Goal: Task Accomplishment & Management: Use online tool/utility

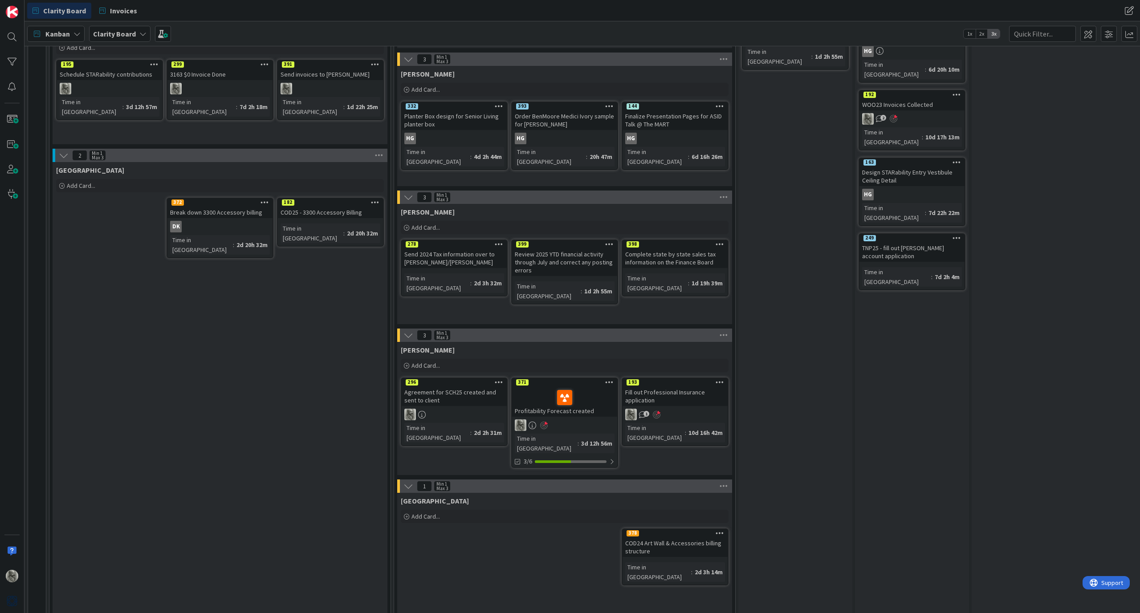
scroll to position [451, 0]
click at [694, 413] on div "1" at bounding box center [675, 415] width 105 height 12
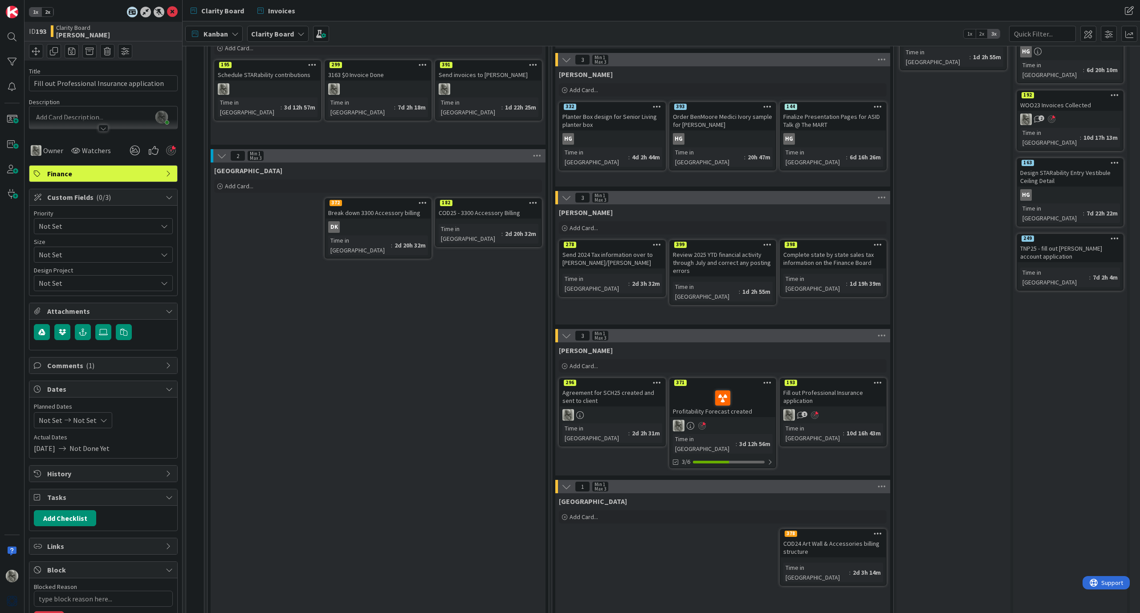
click at [630, 396] on div "Agreement for SCH25 created and sent to client" at bounding box center [612, 397] width 105 height 20
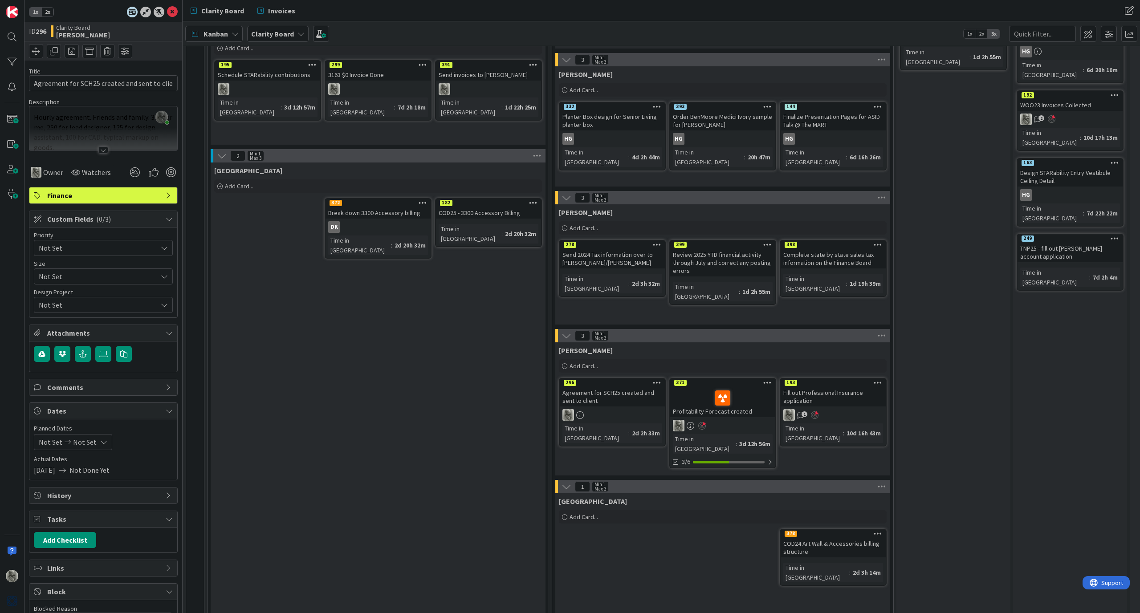
click at [106, 150] on div at bounding box center [103, 150] width 10 height 7
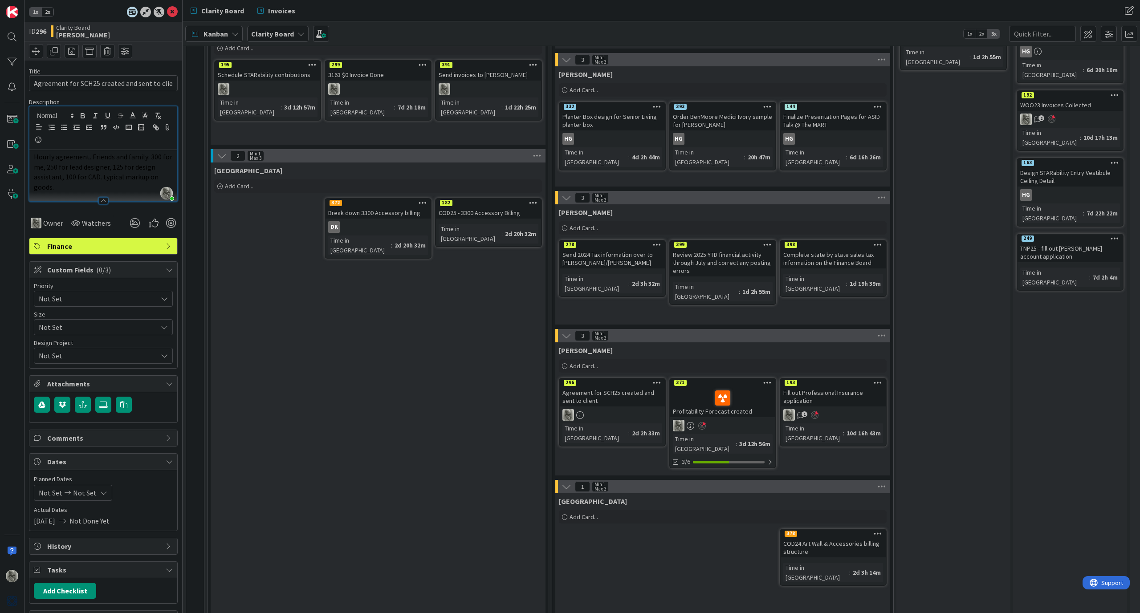
click at [94, 173] on span "Hourly agreement. Friends and family: 300 for me, 250 for lead designer, 125 fo…" at bounding box center [104, 171] width 140 height 39
click at [133, 115] on line at bounding box center [132, 115] width 2 height 0
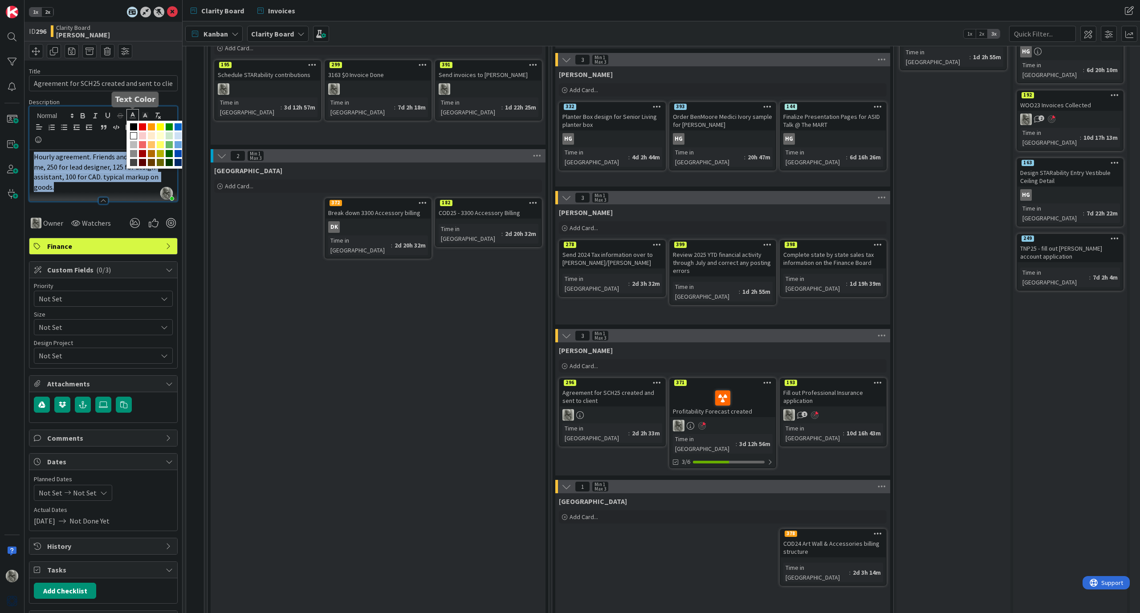
click at [134, 137] on span at bounding box center [133, 135] width 7 height 7
click at [111, 176] on span "Hourly agreement. Friends and family: 300 for me, 250 for lead designer, 125 fo…" at bounding box center [104, 171] width 140 height 39
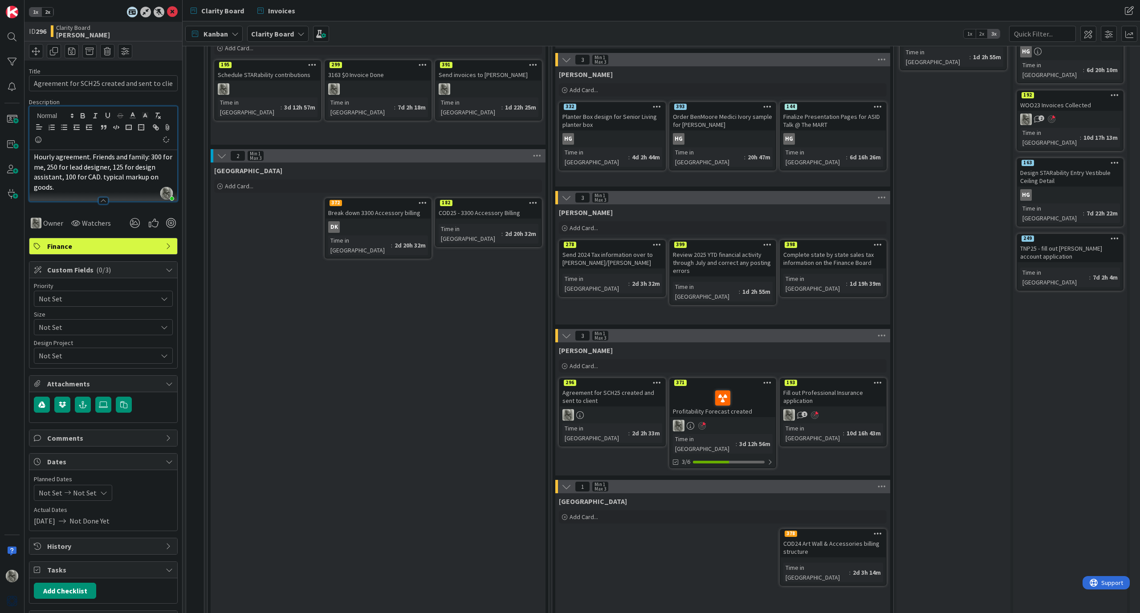
type textarea "x"
drag, startPoint x: 66, startPoint y: 186, endPoint x: 149, endPoint y: 158, distance: 86.9
click at [149, 158] on p "Hourly agreement. Friends and family: 300 for me, 250 for lead designer, 125 fo…" at bounding box center [103, 172] width 139 height 41
copy span "300 for me, 250 for lead designer, 125 for design assistant, 100 for CAD. typic…"
click at [71, 188] on p "Hourly agreement. Friends and family: 300 for me, 250 for lead designer, 125 fo…" at bounding box center [103, 172] width 139 height 41
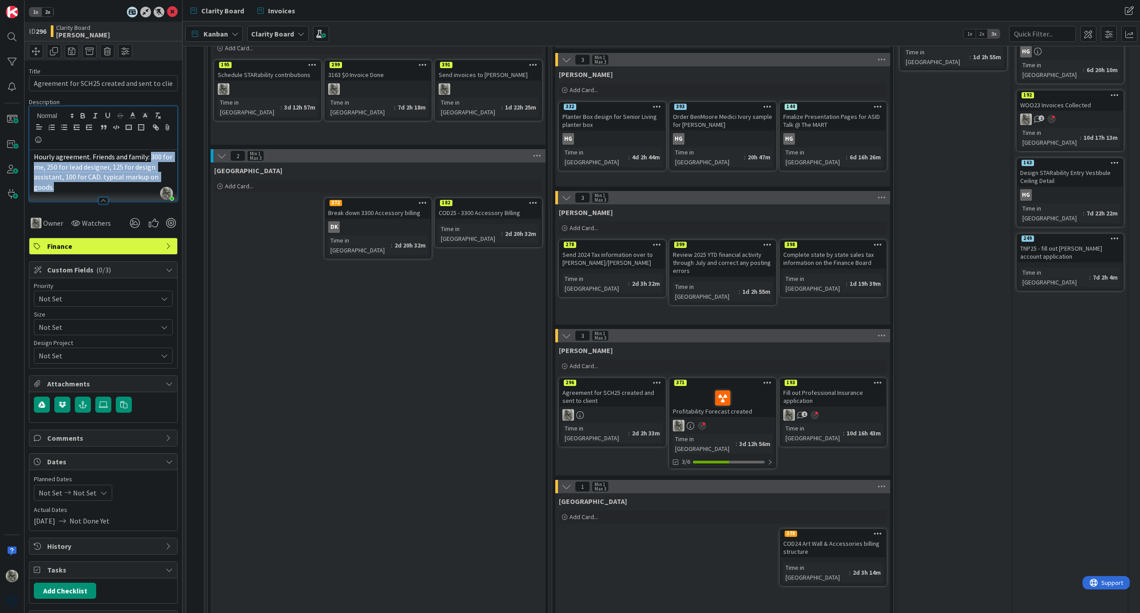
click at [67, 186] on p "Hourly agreement. Friends and family: 300 for me, 250 for lead designer, 125 fo…" at bounding box center [103, 172] width 139 height 41
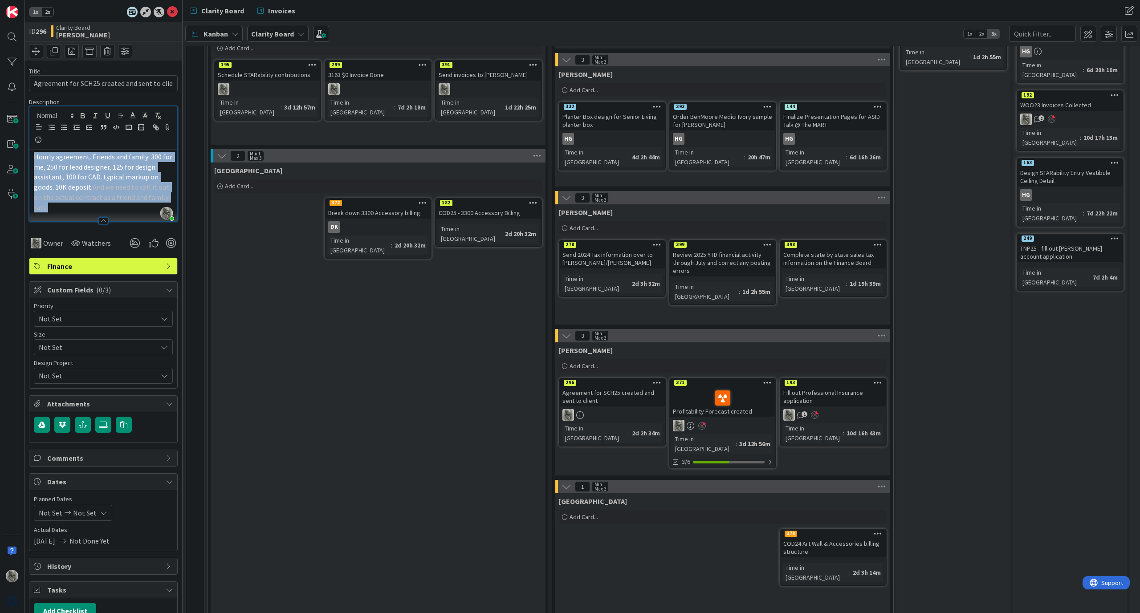
drag, startPoint x: 70, startPoint y: 204, endPoint x: 33, endPoint y: 157, distance: 59.9
click at [33, 157] on div "Hourly agreement. Friends and family: 300 for me, 250 for lead designer, 125 fo…" at bounding box center [103, 185] width 148 height 71
click at [133, 114] on icon at bounding box center [133, 115] width 8 height 8
click at [144, 127] on span at bounding box center [142, 126] width 7 height 7
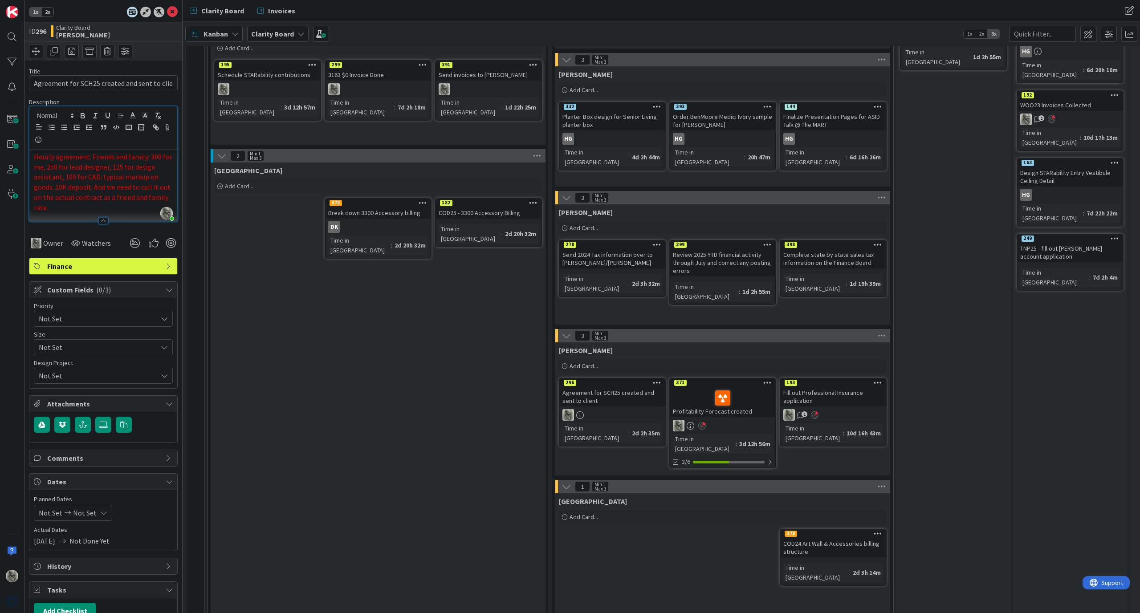
click at [128, 184] on span "Hourly agreement. Friends and family: 300 for me, 250 for lead designer, 125 fo…" at bounding box center [104, 182] width 140 height 60
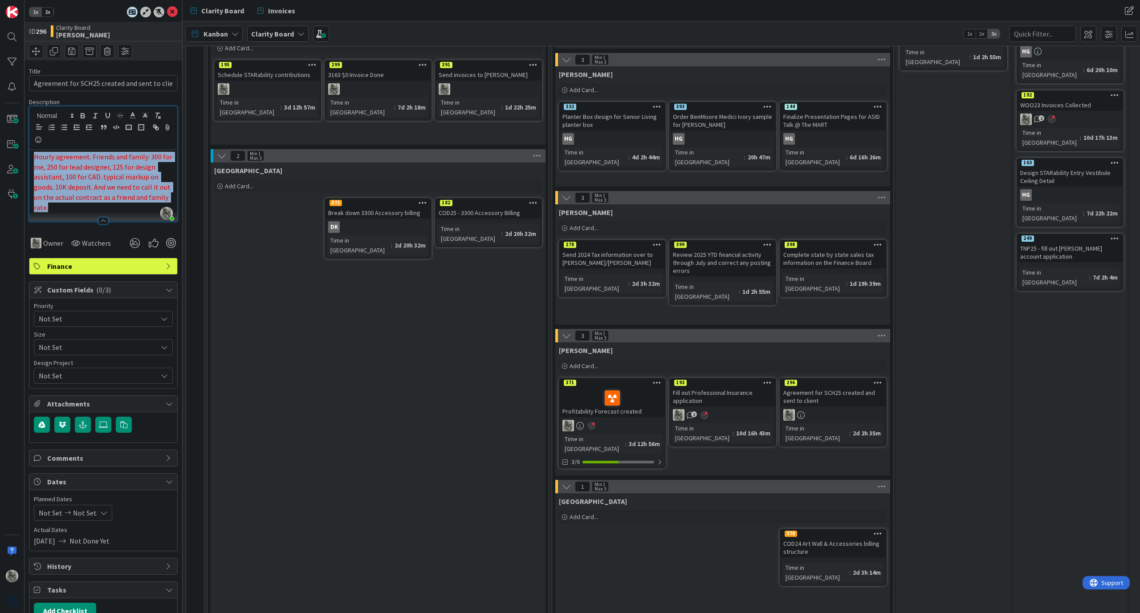
drag, startPoint x: 57, startPoint y: 206, endPoint x: 35, endPoint y: 153, distance: 57.5
click at [35, 153] on p "Hourly agreement. Friends and family: 300 for me, 250 for lead designer, 125 fo…" at bounding box center [103, 182] width 139 height 61
copy span "Hourly agreement. Friends and family: 300 for me, 250 for lead designer, 125 fo…"
type textarea "x"
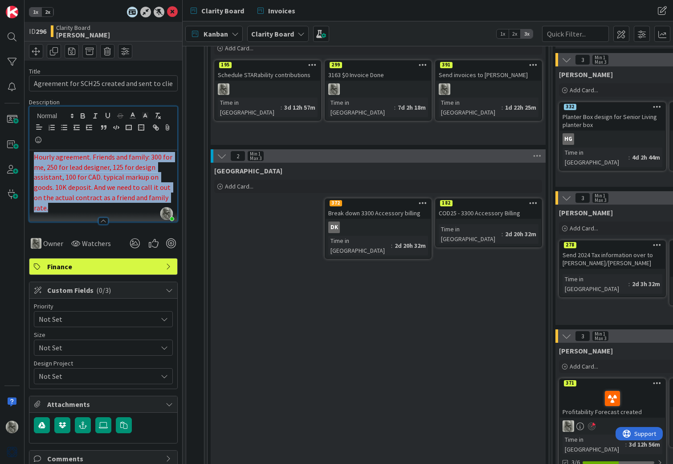
click at [110, 186] on span "Hourly agreement. Friends and family: 300 for me, 250 for lead designer, 125 fo…" at bounding box center [104, 182] width 140 height 60
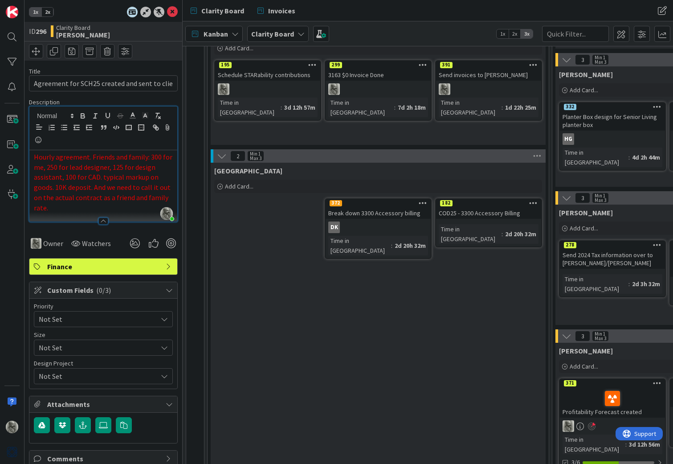
click at [110, 186] on span "Hourly agreement. Friends and family: 300 for me, 250 for lead designer, 125 fo…" at bounding box center [104, 182] width 140 height 60
